Goal: Communication & Community: Answer question/provide support

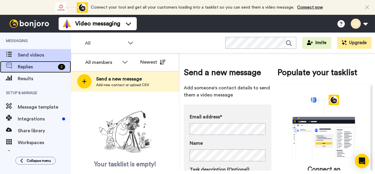
click at [32, 69] on span "Replies" at bounding box center [37, 66] width 38 height 7
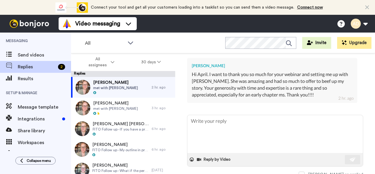
scroll to position [262, 0]
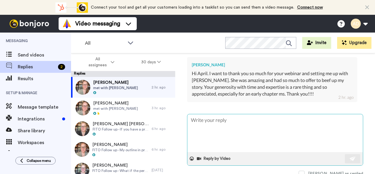
type textarea "x"
type textarea "Y"
type textarea "x"
type textarea "Yo"
type textarea "x"
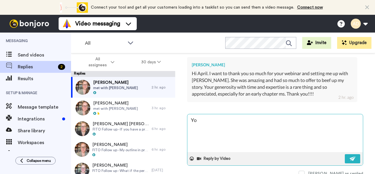
type textarea "You"
type textarea "x"
type textarea "You'"
type textarea "x"
type textarea "You'r"
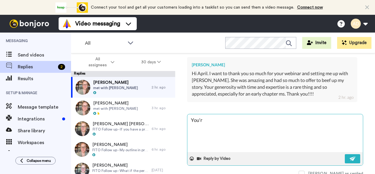
type textarea "x"
type textarea "You're"
type textarea "x"
type textarea "You're"
type textarea "x"
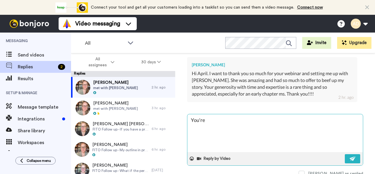
type textarea "You're s"
type textarea "x"
type textarea "You're so"
type textarea "x"
type textarea "You're so"
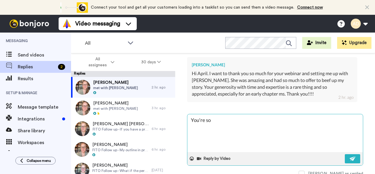
type textarea "x"
type textarea "You're so v"
type textarea "x"
type textarea "You're so ve"
type textarea "x"
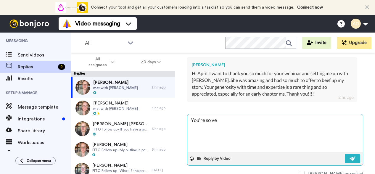
type textarea "You're so ver"
type textarea "x"
type textarea "You're so very"
type textarea "x"
type textarea "You're so very"
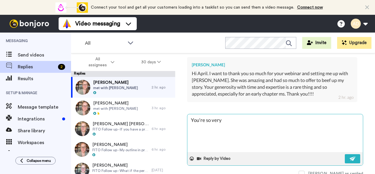
type textarea "x"
type textarea "You're so very w"
type textarea "x"
type textarea "You're so very we"
type textarea "x"
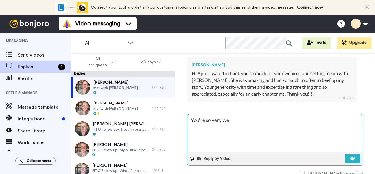
type textarea "You're so very wel"
type textarea "x"
type textarea "You're so very welc"
type textarea "x"
type textarea "You're so very welco"
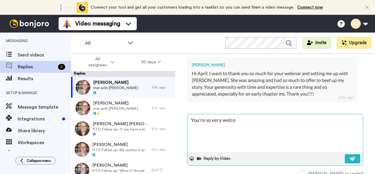
type textarea "x"
type textarea "You're so very welcom"
type textarea "x"
type textarea "You're so very welcome"
type textarea "x"
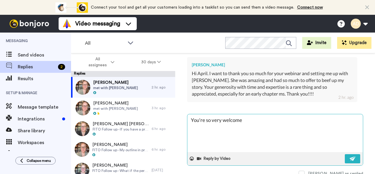
type textarea "You're so very welcome."
type textarea "x"
type textarea "You're so very welcome."
type textarea "x"
type textarea "You're so very welcome. I"
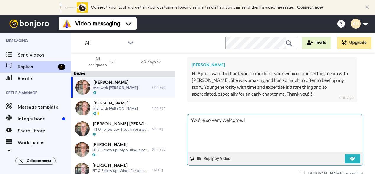
type textarea "x"
type textarea "You're so very welcome. Is"
type textarea "x"
type textarea "You're so very welcome. Isn"
type textarea "x"
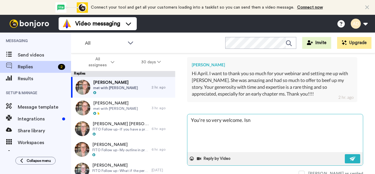
type textarea "You're so very welcome. Isn'"
type textarea "x"
type textarea "You're so very welcome. Isn't"
type textarea "x"
type textarea "You're so very welcome. Isn't"
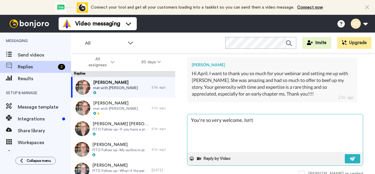
type textarea "x"
type textarea "You're so very welcome. Isn't C"
type textarea "x"
type textarea "You're so very welcome. Isn't Cr"
type textarea "x"
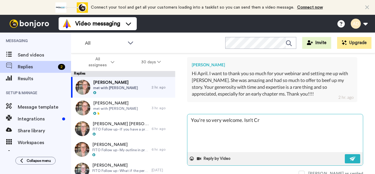
type textarea "You're so very welcome. Isn't Cry"
type textarea "x"
type textarea "You're so very welcome. Isn't Crys"
type textarea "x"
type textarea "You're so very welcome. Isn't Cryst"
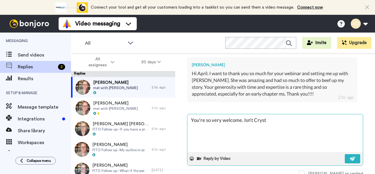
type textarea "x"
type textarea "You're so very welcome. Isn't Crysta"
type textarea "x"
type textarea "You're so very welcome. Isn't Crystal"
type textarea "x"
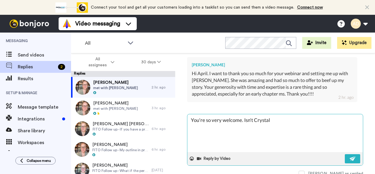
type textarea "You're so very welcome. Isn't Crystal"
type textarea "x"
type textarea "You're so very welcome. Isn't Crystal g"
type textarea "x"
type textarea "You're so very welcome. Isn't Crystal gr"
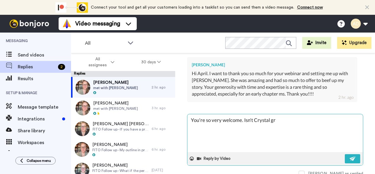
type textarea "x"
type textarea "You're so very welcome. Isn't Crystal gre"
type textarea "x"
type textarea "You're so very welcome. Isn't Crystal grea"
type textarea "x"
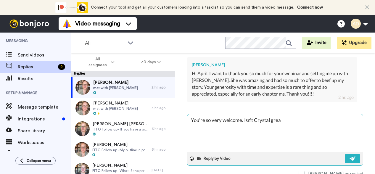
type textarea "You're so very welcome. Isn't Crystal great"
type textarea "x"
type textarea "You're so very welcome. Isn't Crystal great?"
type textarea "x"
type textarea "You're so very welcome. Isn't Crystal great?"
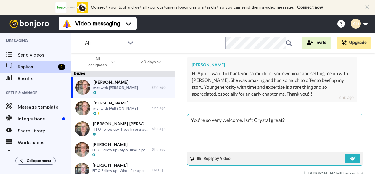
type textarea "x"
type textarea "You're so very welcome. Isn't Crystal great? I"
type textarea "x"
type textarea "You're so very welcome. Isn't Crystal great? I'"
type textarea "x"
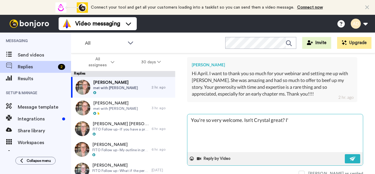
type textarea "You're so very welcome. Isn't Crystal great? I'm"
type textarea "x"
type textarea "You're so very welcome. Isn't Crystal great? I'm"
type textarea "x"
type textarea "You're so very welcome. Isn't Crystal great? I'm s"
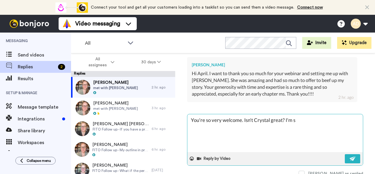
type textarea "x"
type textarea "You're so very welcome. Isn't Crystal great? I'm so"
type textarea "x"
type textarea "You're so very welcome. Isn't Crystal great? I'm so p"
type textarea "x"
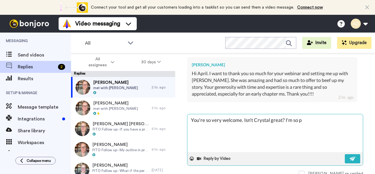
type textarea "You're so very welcome. Isn't Crystal great? I'm so pl"
type textarea "x"
type textarea "You're so very welcome. Isn't Crystal great? I'm so ple"
type textarea "x"
type textarea "You're so very welcome. Isn't Crystal great? I'm so plea"
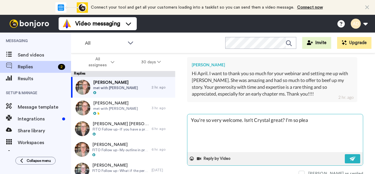
type textarea "x"
type textarea "You're so very welcome. Isn't Crystal great? I'm so pleas"
type textarea "x"
type textarea "You're so very welcome. Isn't Crystal great? I'm so please"
type textarea "x"
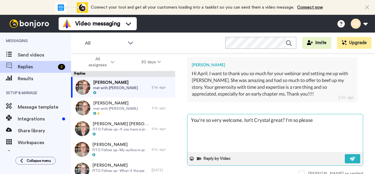
type textarea "You're so very welcome. Isn't Crystal great? I'm so please"
type textarea "x"
type textarea "You're so very welcome. Isn't Crystal great? I'm so please"
type textarea "x"
type textarea "You're so very welcome. Isn't Crystal great? I'm so pleased"
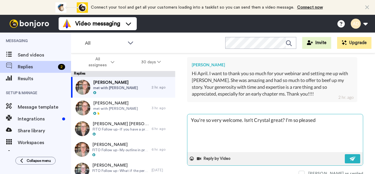
type textarea "x"
type textarea "You're so very welcome. Isn't Crystal great? I'm so pleased"
type textarea "x"
type textarea "You're so very welcome. Isn't Crystal great? I'm so pleased ("
type textarea "x"
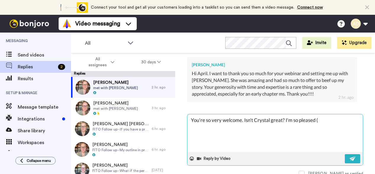
type textarea "You're so very welcome. Isn't Crystal great? I'm so pleased (b"
type textarea "x"
type textarea "You're so very welcome. Isn't Crystal great? I'm so pleased (bu"
type textarea "x"
type textarea "You're so very welcome. Isn't Crystal great? I'm so pleased (but"
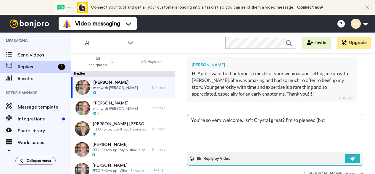
type textarea "x"
type textarea "You're so very welcome. Isn't Crystal great? I'm so pleased (but"
type textarea "x"
type textarea "You're so very welcome. Isn't Crystal great? I'm so pleased (but s"
type textarea "x"
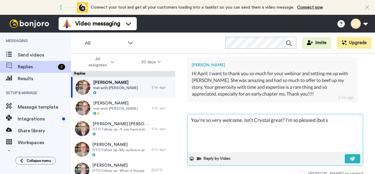
type textarea "You're so very welcome. Isn't Crystal great? I'm so pleased (but su"
type textarea "x"
type textarea "You're so very welcome. Isn't Crystal great? I'm so pleased (but sur"
type textarea "x"
type textarea "You're so very welcome. Isn't Crystal great? I'm so pleased (but surp"
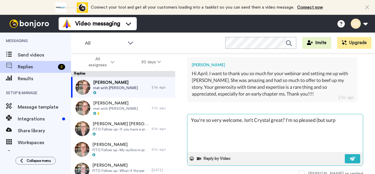
type textarea "x"
type textarea "You're so very welcome. Isn't Crystal great? I'm so pleased (but surpr"
type textarea "x"
type textarea "You're so very welcome. Isn't Crystal great? I'm so pleased (but surpri"
type textarea "x"
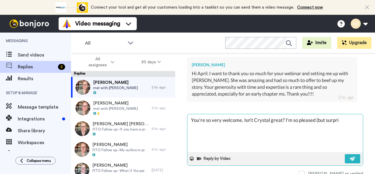
type textarea "You're so very welcome. Isn't Crystal great? I'm so pleased (but surpris"
type textarea "x"
type textarea "You're so very welcome. Isn't Crystal great? I'm so pleased (but surprise"
type textarea "x"
type textarea "You're so very welcome. Isn't Crystal great? I'm so pleased (but surprised"
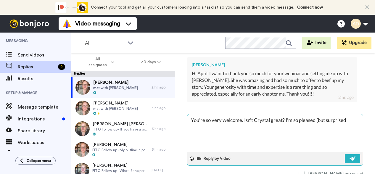
type textarea "x"
type textarea "You're so very welcome. Isn't Crystal great? I'm so pleased (but surprised)"
type textarea "x"
type textarea "You're so very welcome. Isn't Crystal great? I'm so pleased (but surprised)"
type textarea "x"
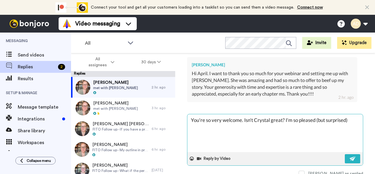
type textarea "You're so very welcome. Isn't Crystal great? I'm so pleased (but surprised) t"
type textarea "x"
type textarea "You're so very welcome. Isn't Crystal great? I'm so pleased (but surprised) th"
type textarea "x"
type textarea "You're so very welcome. Isn't Crystal great? I'm so pleased (but surprised) tha"
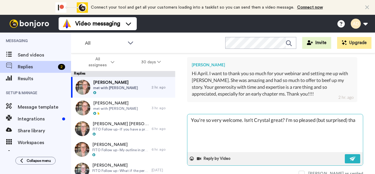
type textarea "x"
type textarea "You're so very welcome. Isn't Crystal great? I'm so pleased (but surprised) that"
type textarea "x"
type textarea "You're so very welcome. Isn't Crystal great? I'm so pleased (but surprised) that"
type textarea "x"
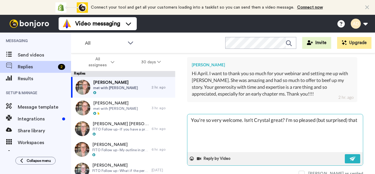
type textarea "You're so very welcome. Isn't Crystal great? I'm so pleased (but surprised) tha…"
type textarea "x"
type textarea "You're so very welcome. Isn't Crystal great? I'm so pleased (but surprised) that"
type textarea "x"
type textarea "You're so very welcome. Isn't Crystal great? I'm so pleased (but surprised) tha…"
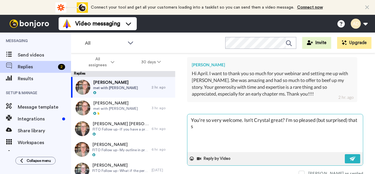
type textarea "x"
type textarea "You're so very welcome. Isn't Crystal great? I'm so pleased (but surprised) tha…"
type textarea "x"
type textarea "You're so very welcome. Isn't Crystal great? I'm so pleased (but surprised) tha…"
type textarea "x"
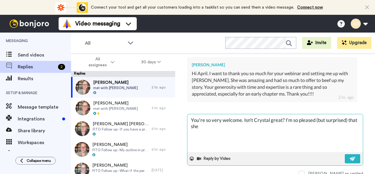
type textarea "You're so very welcome. Isn't Crystal great? I'm so pleased (but surprised) tha…"
type textarea "x"
type textarea "You're so very welcome. Isn't Crystal great? I'm so pleased (but surprised) tha…"
type textarea "x"
type textarea "You're so very welcome. Isn't Crystal great? I'm so pleased (but surprised) tha…"
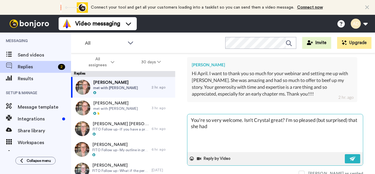
type textarea "x"
type textarea "You're so very welcome. Isn't Crystal great? I'm so pleased (but surprised) tha…"
type textarea "x"
type textarea "You're so very welcome. Isn't Crystal great? I'm so pleased (but surprised) tha…"
type textarea "x"
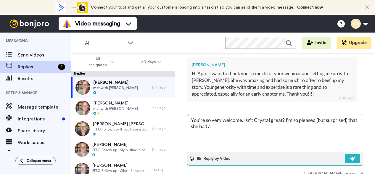
type textarea "You're so very welcome. Isn't Crystal great? I'm so pleased (but surprised) tha…"
type textarea "x"
type textarea "You're so very welcome. Isn't Crystal great? I'm so pleased (but surprised) tha…"
type textarea "x"
type textarea "You're so very welcome. Isn't Crystal great? I'm so pleased (but surprised) tha…"
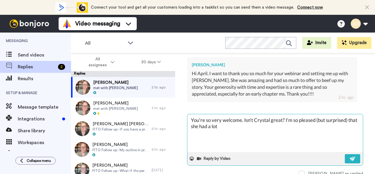
type textarea "x"
type textarea "You're so very welcome. Isn't Crystal great? I'm so pleased (but surprised) tha…"
type textarea "x"
type textarea "You're so very welcome. Isn't Crystal great? I'm so pleased (but surprised) tha…"
type textarea "x"
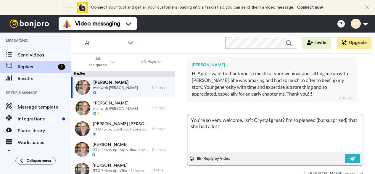
type textarea "You're so very welcome. Isn't Crystal great? I'm so pleased (but surprised) tha…"
type textarea "x"
type textarea "You're so very welcome. Isn't Crystal great? I'm so pleased (but surprised) tha…"
type textarea "x"
type textarea "You're so very welcome. Isn't Crystal great? I'm so pleased (but surprised) tha…"
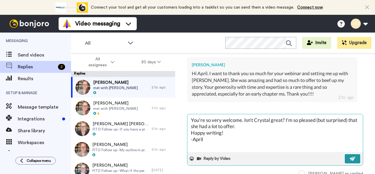
click at [349, 158] on button at bounding box center [352, 158] width 15 height 9
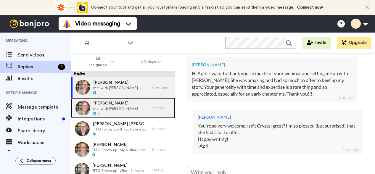
click at [127, 111] on div "Karen Shue met with Crystal" at bounding box center [111, 108] width 81 height 21
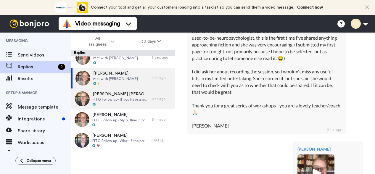
scroll to position [12, 0]
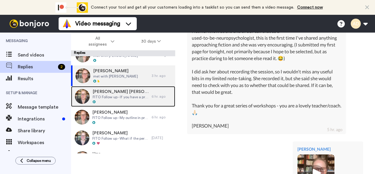
click at [124, 99] on span "FITO Follow up - If you have a pro lauge, do you need an epilogue?" at bounding box center [121, 97] width 56 height 5
